Goal: Check status: Check status

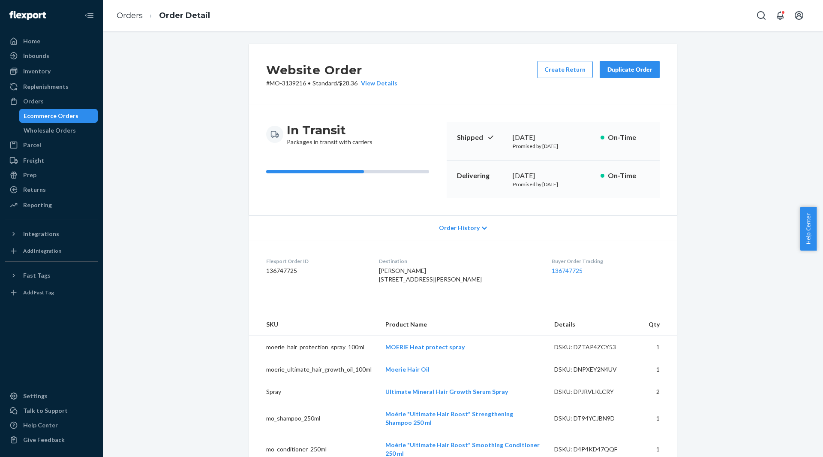
scroll to position [851, 0]
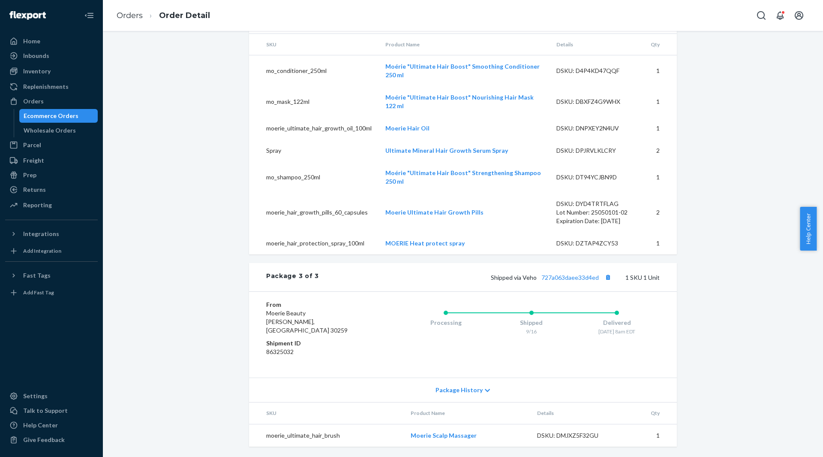
drag, startPoint x: 51, startPoint y: 117, endPoint x: 230, endPoint y: 116, distance: 178.8
click at [51, 117] on div "Ecommerce Orders" at bounding box center [51, 116] width 55 height 9
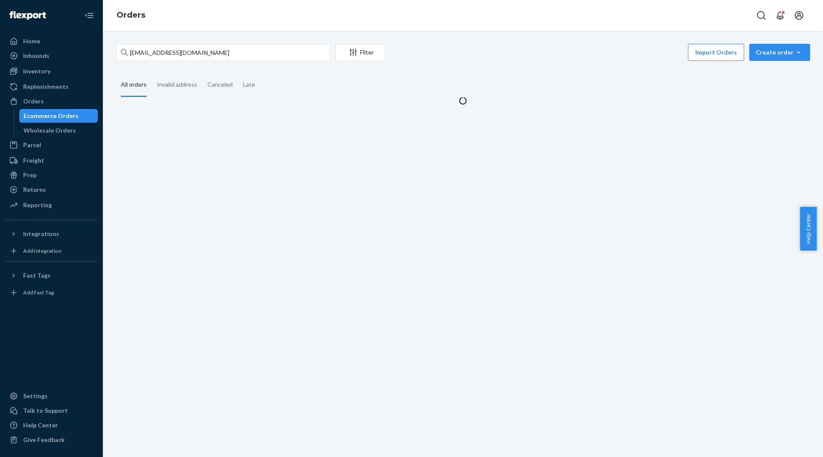
click at [257, 41] on div "[EMAIL_ADDRESS][DOMAIN_NAME] Filter Import Orders Create order Ecommerce order …" at bounding box center [463, 244] width 721 height 426
click at [257, 44] on input "[EMAIL_ADDRESS][DOMAIN_NAME]" at bounding box center [223, 52] width 214 height 17
click at [236, 64] on div "[EMAIL_ADDRESS][DOMAIN_NAME] Filter Import Orders Create order Ecommerce order …" at bounding box center [463, 74] width 708 height 61
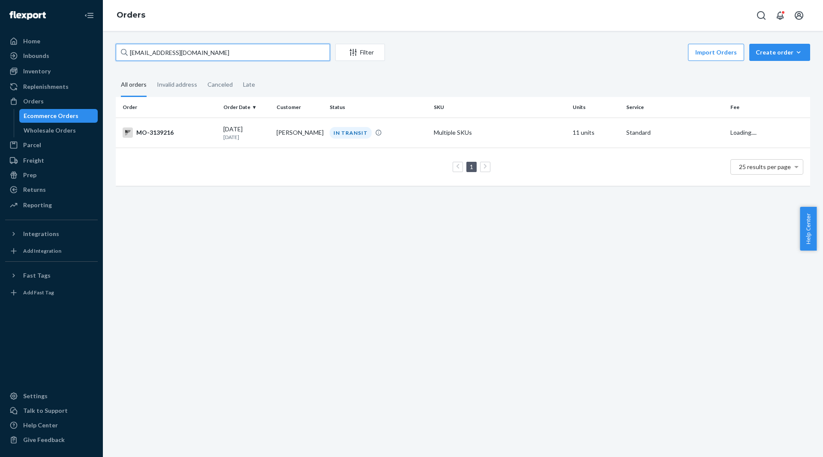
click at [235, 55] on input "[EMAIL_ADDRESS][DOMAIN_NAME]" at bounding box center [223, 52] width 214 height 17
click at [234, 54] on input "[EMAIL_ADDRESS][DOMAIN_NAME]" at bounding box center [223, 52] width 214 height 17
paste input "[EMAIL_ADDRESS]."
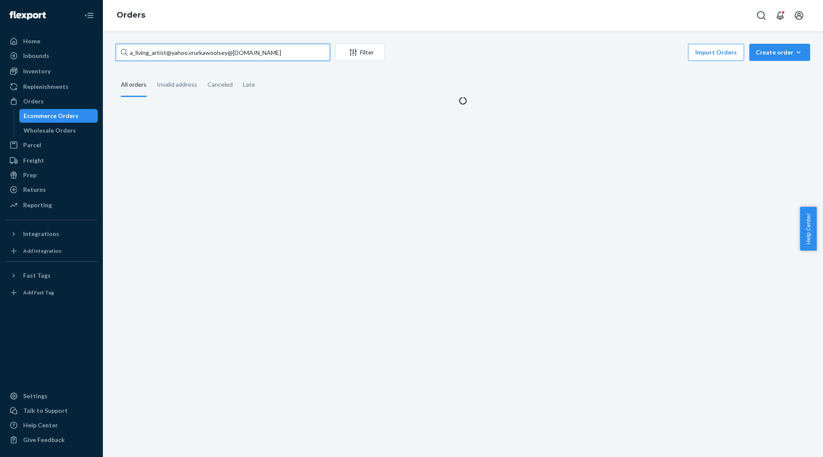
paste input "text"
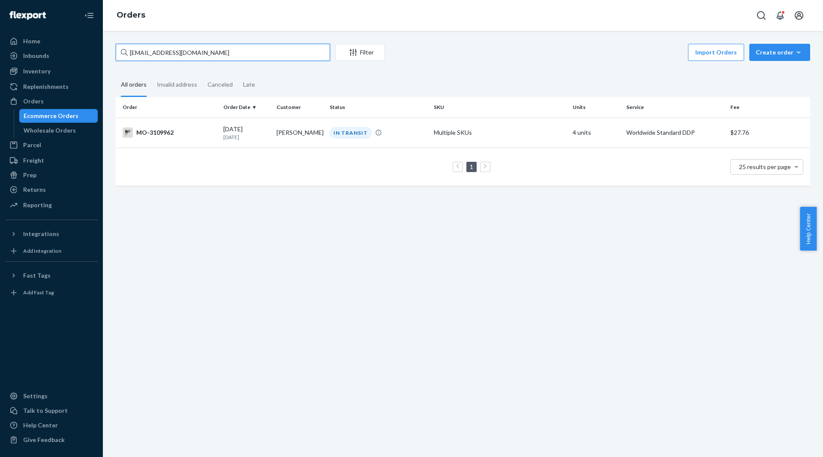
type input "[EMAIL_ADDRESS][DOMAIN_NAME]"
click at [365, 95] on fieldset "All orders Invalid address Canceled Late" at bounding box center [463, 85] width 695 height 24
click at [365, 120] on td "IN TRANSIT" at bounding box center [378, 133] width 104 height 30
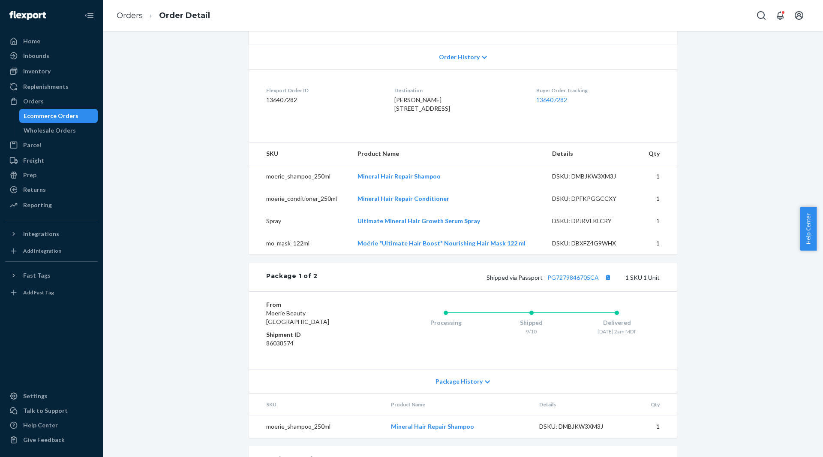
scroll to position [172, 0]
click at [567, 280] on link "PG7279846705CA" at bounding box center [573, 276] width 51 height 7
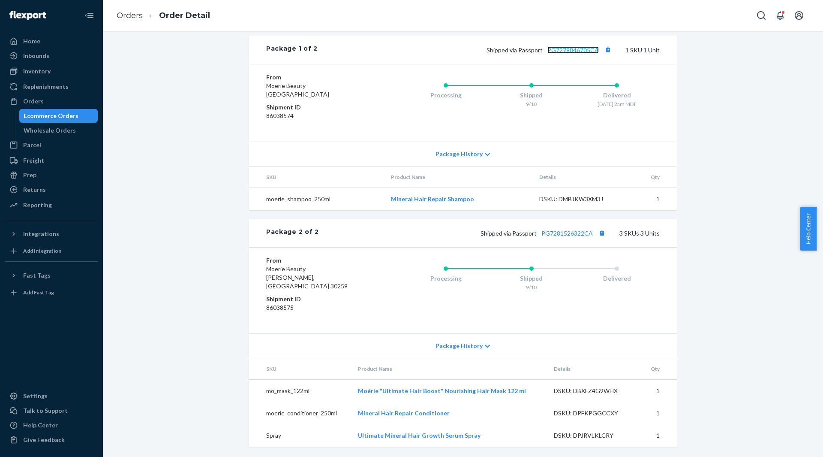
scroll to position [407, 0]
click at [562, 237] on link "PG7281526322CA" at bounding box center [567, 232] width 51 height 7
click at [57, 125] on div "Wholesale Orders" at bounding box center [58, 130] width 77 height 12
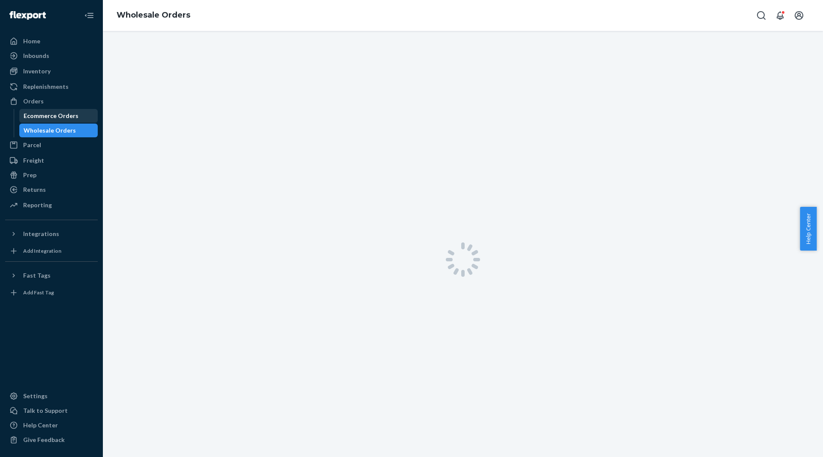
click at [60, 115] on div "Ecommerce Orders" at bounding box center [51, 116] width 55 height 9
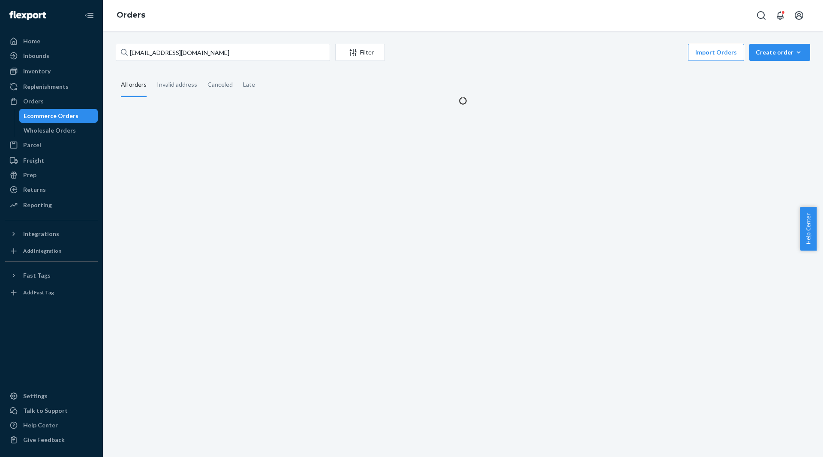
click at [238, 63] on div "[EMAIL_ADDRESS][DOMAIN_NAME] Filter Import Orders Create order Ecommerce order …" at bounding box center [463, 74] width 708 height 61
click at [239, 58] on input "[EMAIL_ADDRESS][DOMAIN_NAME]" at bounding box center [223, 52] width 214 height 17
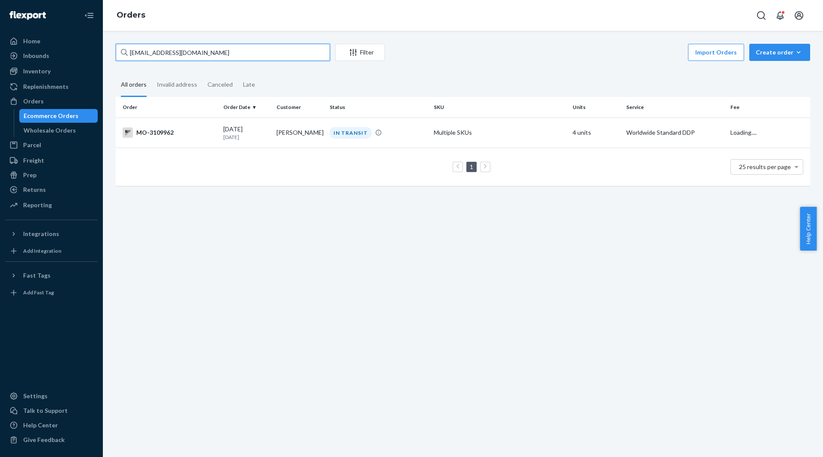
click at [239, 58] on input "[EMAIL_ADDRESS][DOMAIN_NAME]" at bounding box center [223, 52] width 214 height 17
paste input "chorney74"
type input "[EMAIL_ADDRESS][DOMAIN_NAME]"
click at [512, 129] on td "Multiple SKUs" at bounding box center [500, 133] width 139 height 30
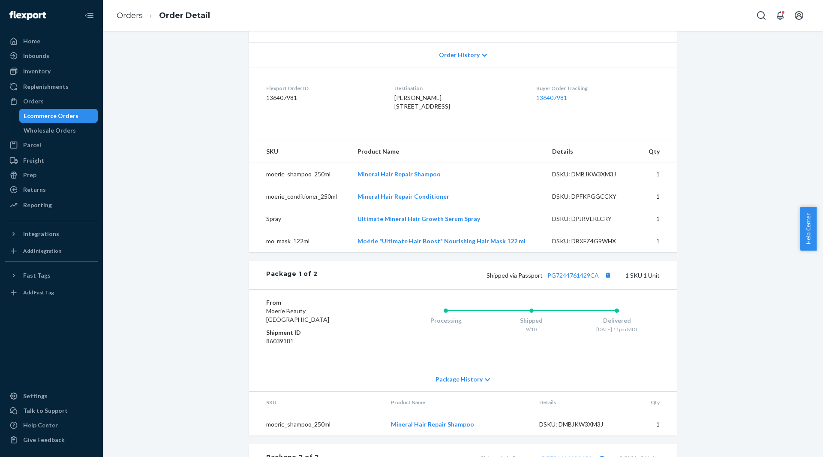
scroll to position [214, 0]
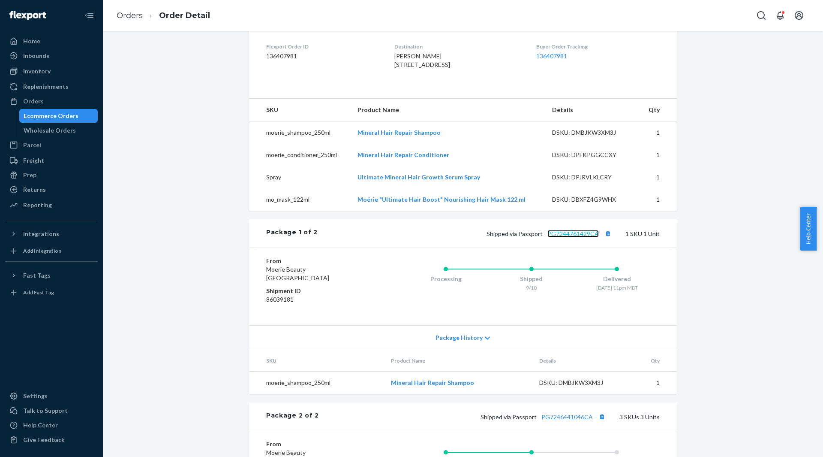
click at [583, 237] on link "PG7244761429CA" at bounding box center [573, 233] width 51 height 7
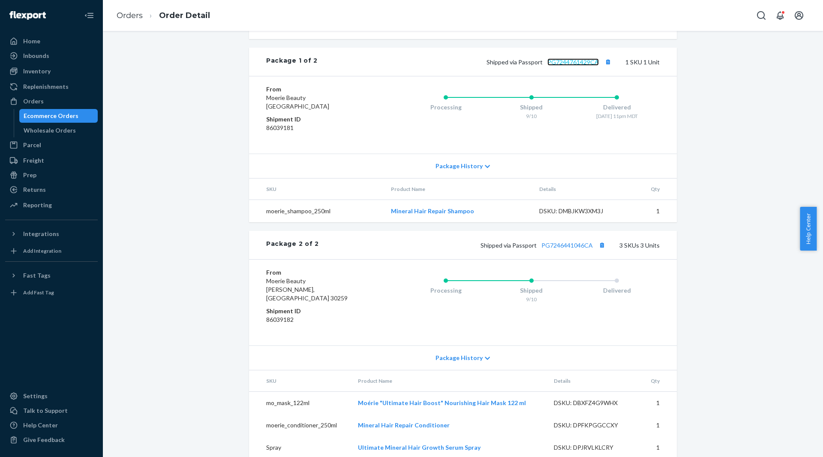
scroll to position [407, 0]
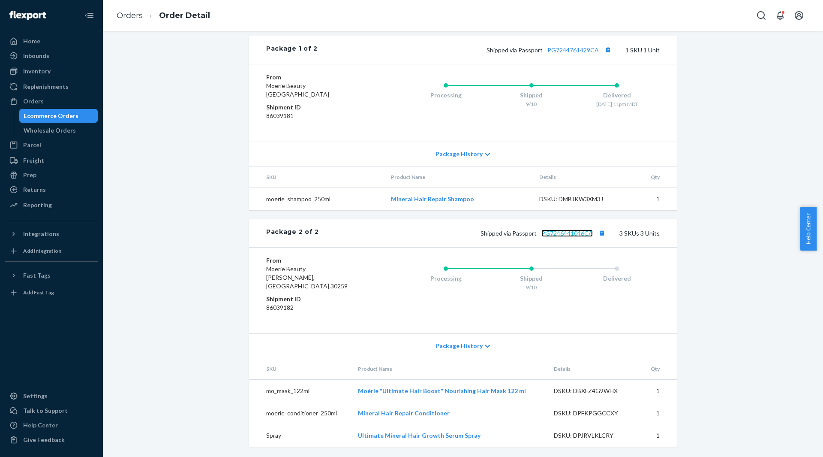
click at [576, 237] on link "PG7246441046CA" at bounding box center [567, 232] width 51 height 7
